Goal: Find contact information: Find contact information

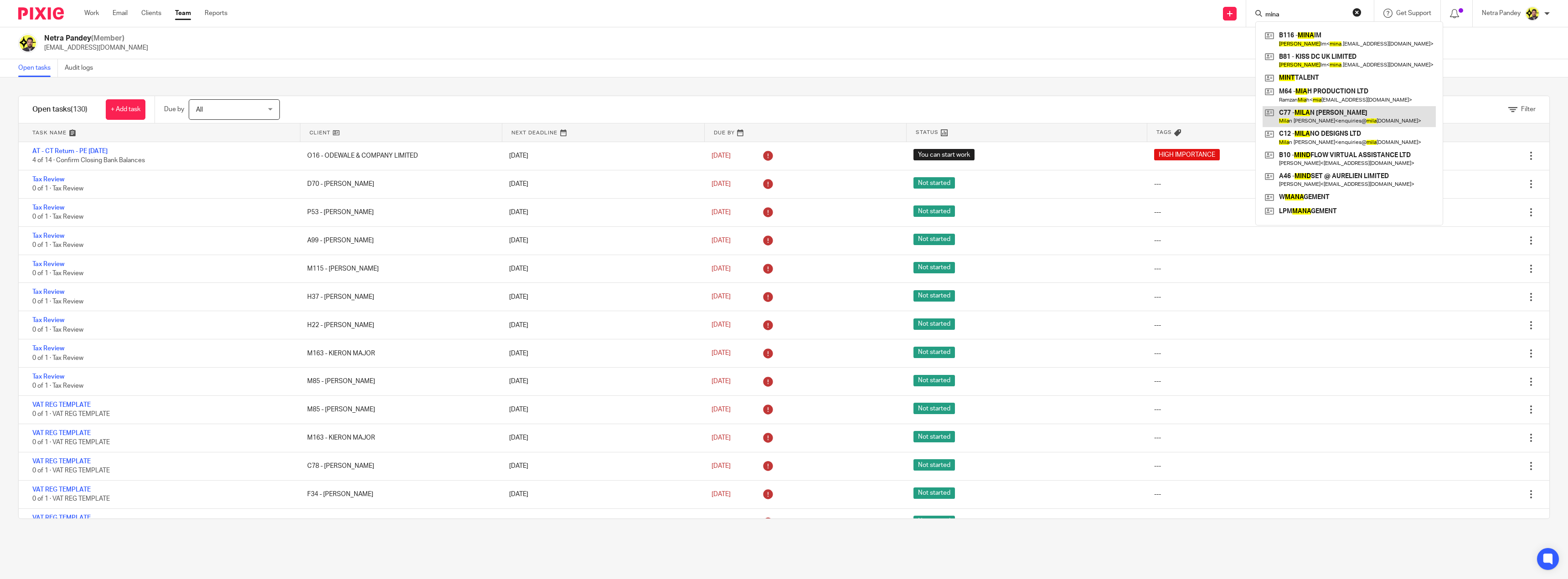
scroll to position [3271, 0]
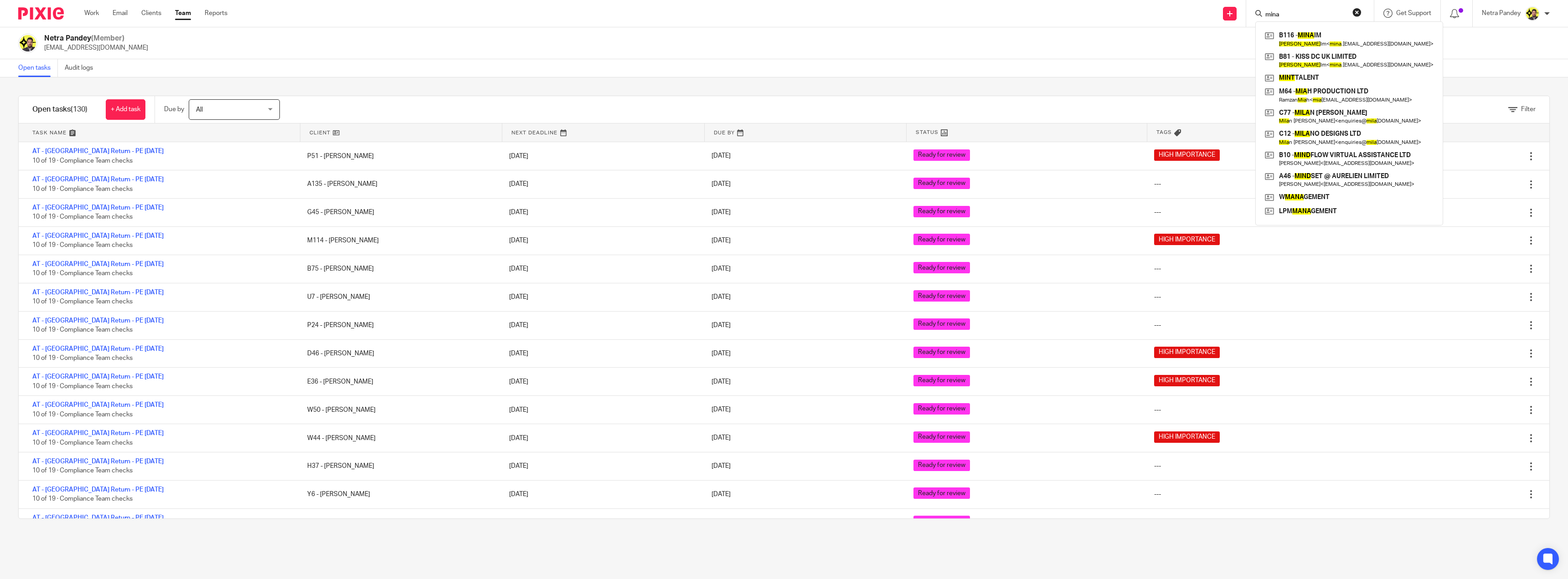
click at [1358, 10] on button "reset" at bounding box center [1357, 12] width 10 height 10
click at [1307, 13] on input "Search" at bounding box center [1300, 14] width 82 height 9
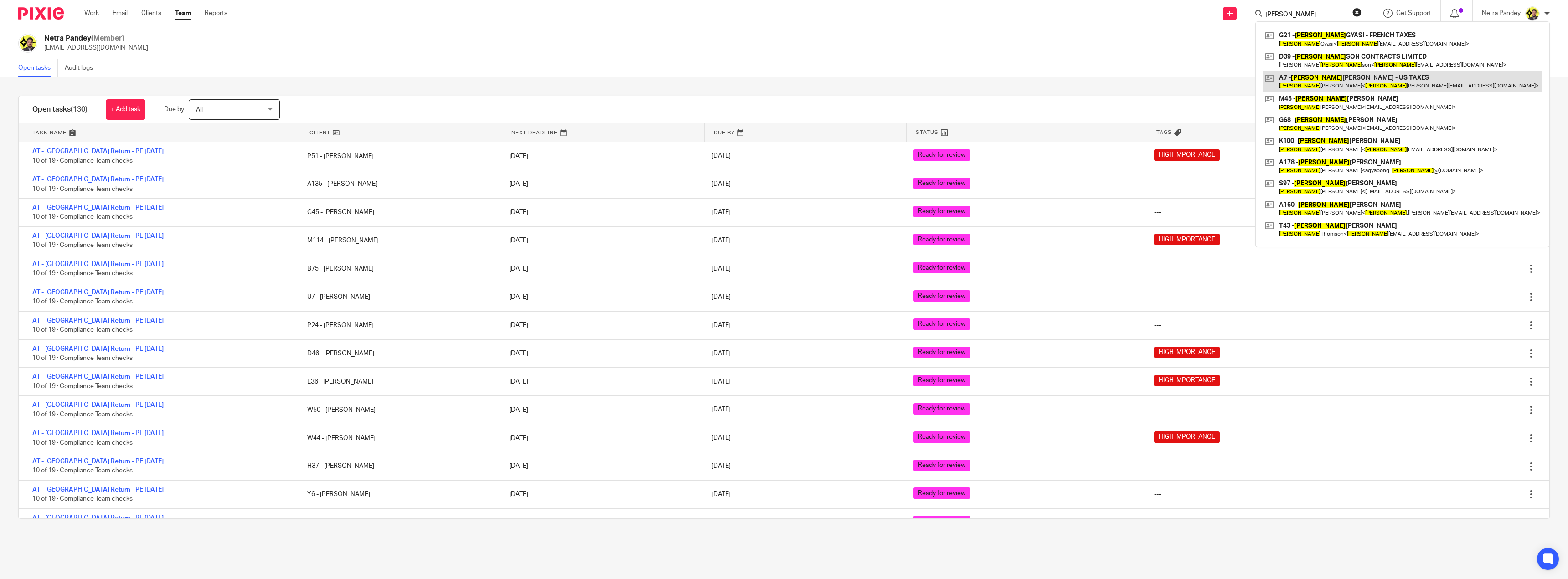
type input "[PERSON_NAME]"
click at [1332, 75] on link at bounding box center [1402, 81] width 280 height 21
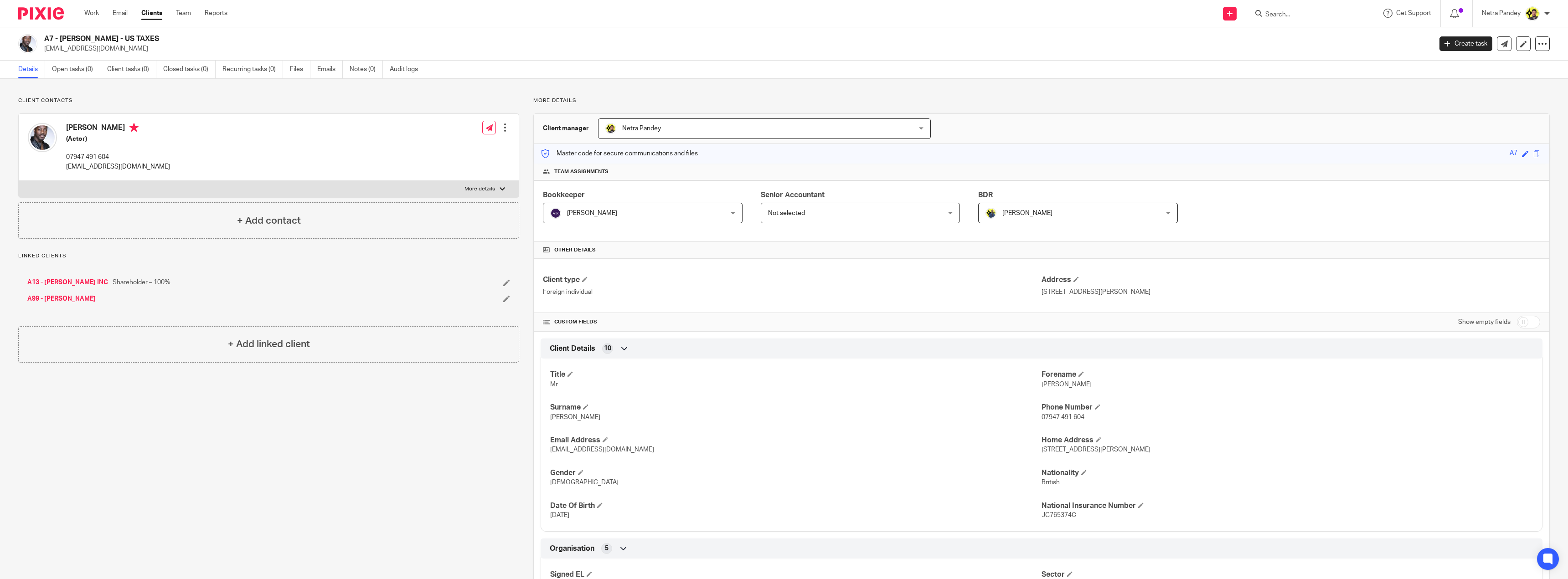
click at [95, 151] on div "[PERSON_NAME] (Actor) 07947 491 604 [EMAIL_ADDRESS][DOMAIN_NAME]" at bounding box center [118, 147] width 104 height 49
copy div "07947 491 604"
